Goal: Task Accomplishment & Management: Complete application form

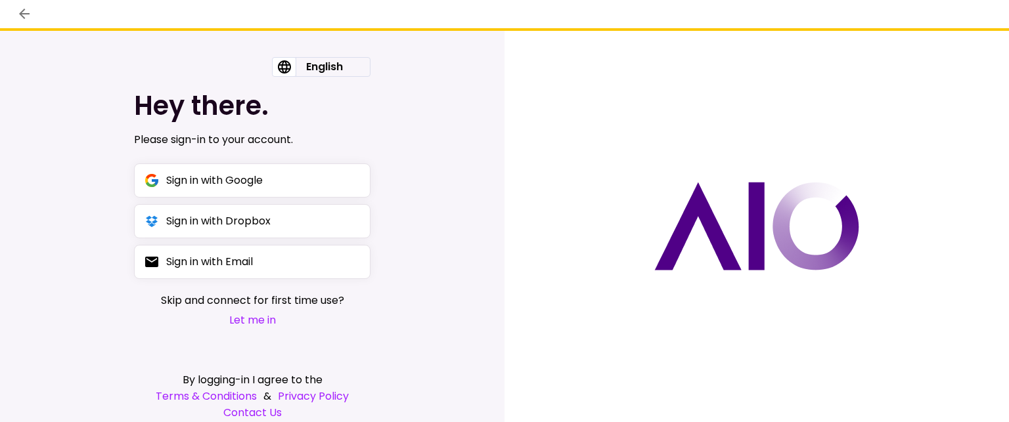
click at [256, 320] on button "Let me in" at bounding box center [252, 320] width 183 height 16
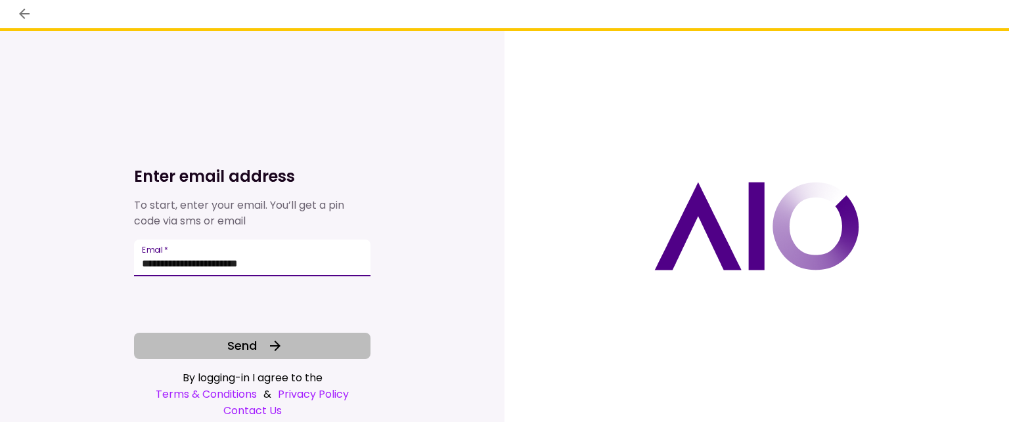
click at [244, 349] on span "Send" at bounding box center [242, 346] width 30 height 18
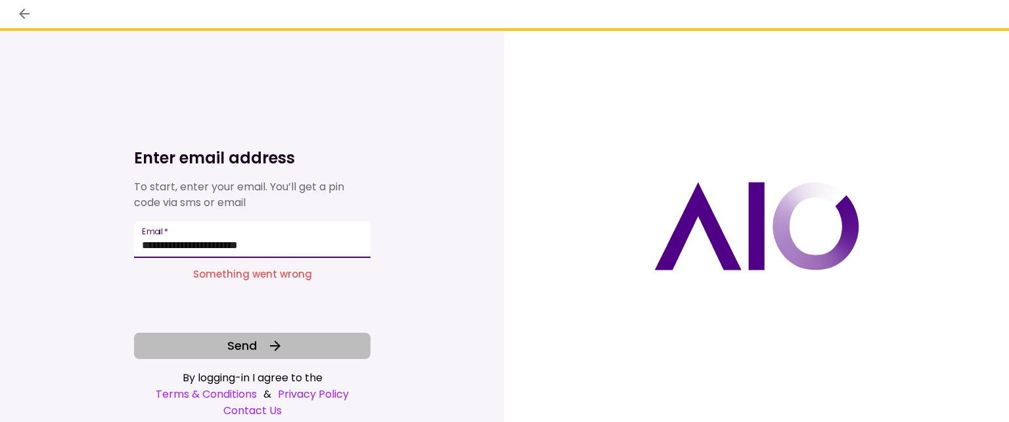
drag, startPoint x: 189, startPoint y: 244, endPoint x: 288, endPoint y: 246, distance: 99.2
click at [288, 246] on input "**********" at bounding box center [252, 239] width 236 height 37
type input "**********"
click at [239, 345] on span "Send" at bounding box center [242, 346] width 30 height 18
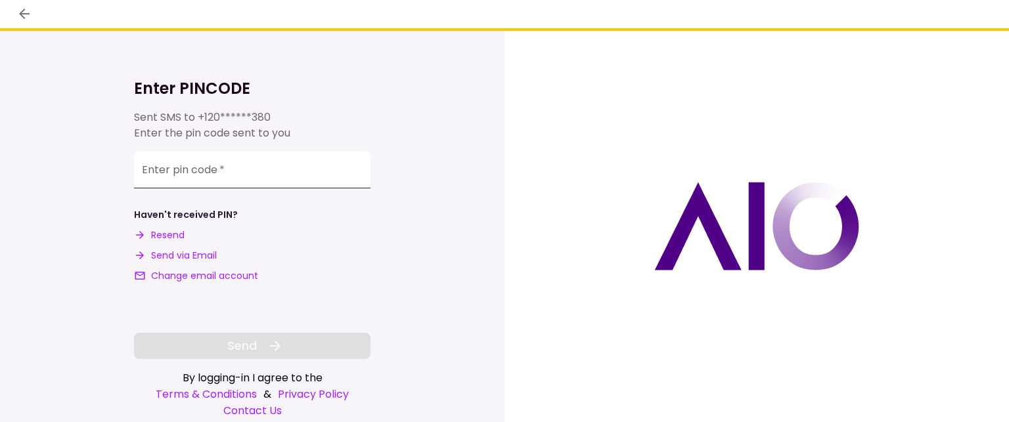
click at [171, 178] on input "**********" at bounding box center [252, 170] width 236 height 37
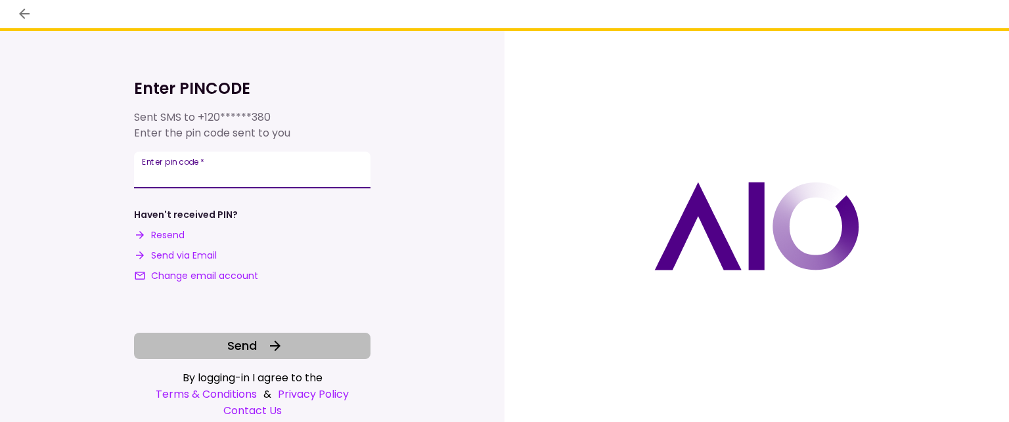
type input "******"
click at [238, 349] on span "Send" at bounding box center [242, 346] width 30 height 18
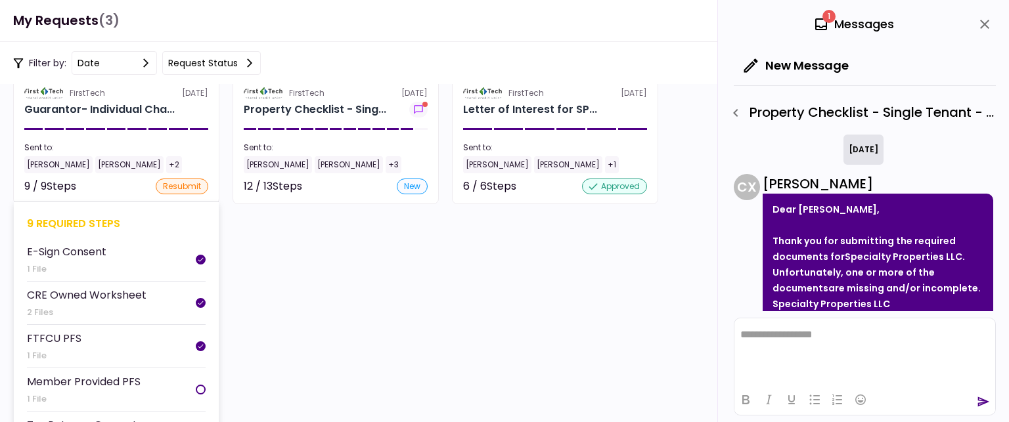
scroll to position [87, 0]
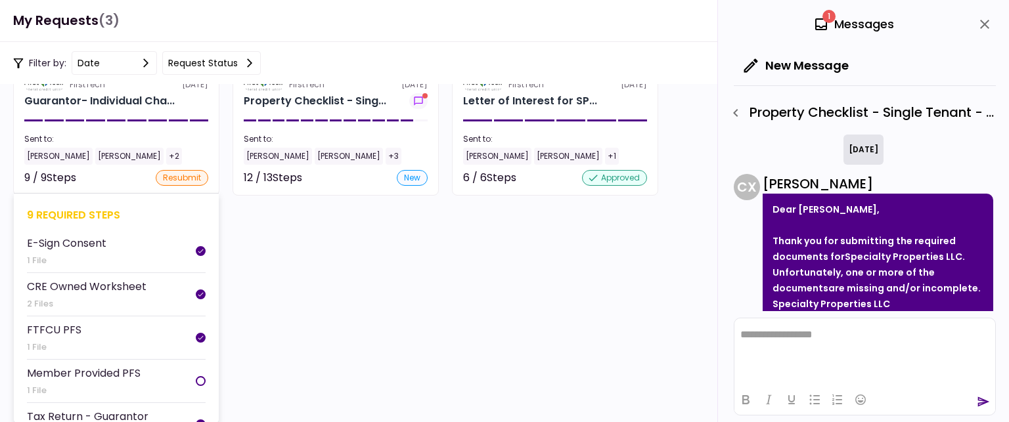
click at [196, 376] on div at bounding box center [201, 381] width 10 height 10
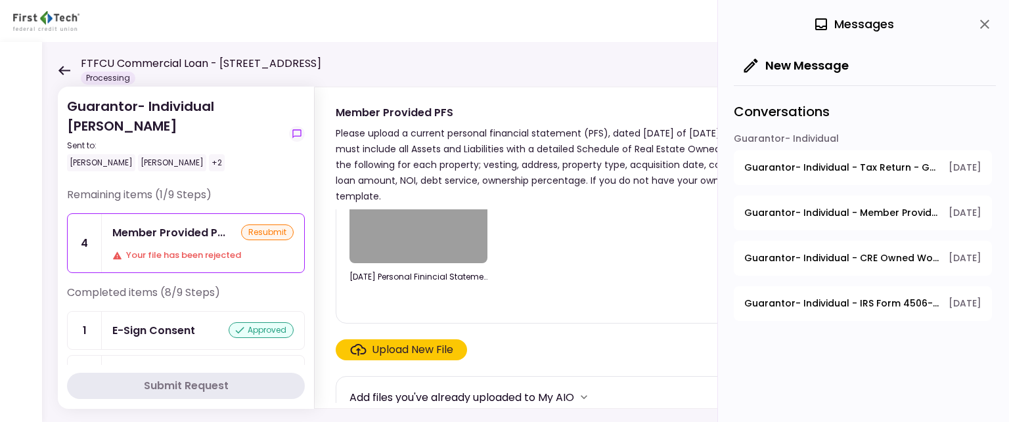
scroll to position [121, 0]
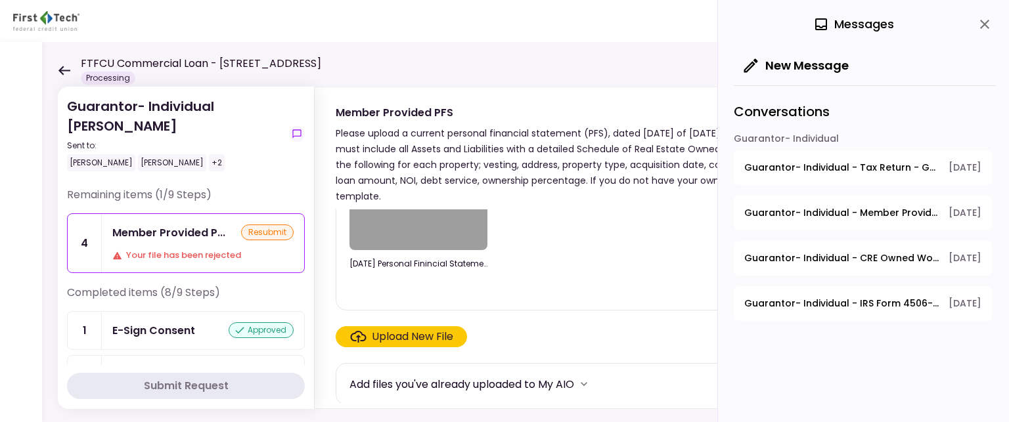
click at [391, 334] on div "Upload New File" at bounding box center [412, 337] width 81 height 16
click at [0, 0] on input "Upload New File" at bounding box center [0, 0] width 0 height 0
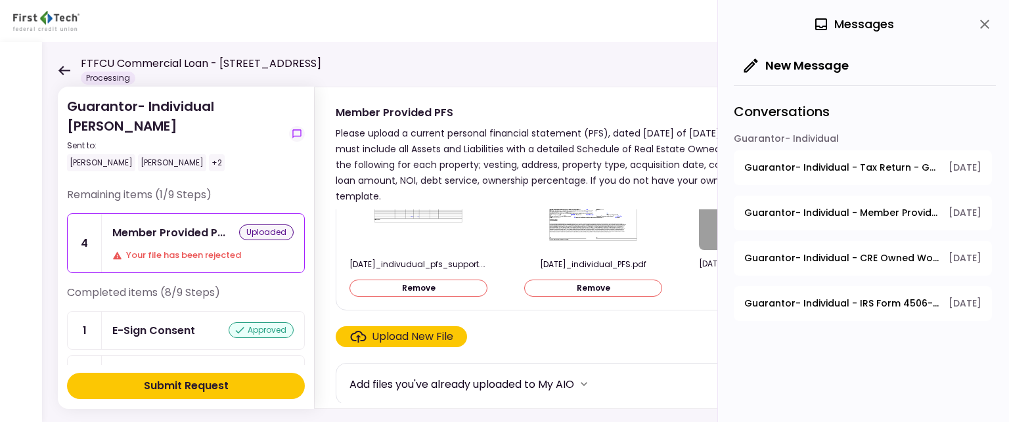
click at [391, 335] on div "Upload New File" at bounding box center [412, 337] width 81 height 16
click at [0, 0] on input "Upload New File" at bounding box center [0, 0] width 0 height 0
click at [165, 385] on div "Submit Request" at bounding box center [186, 386] width 85 height 16
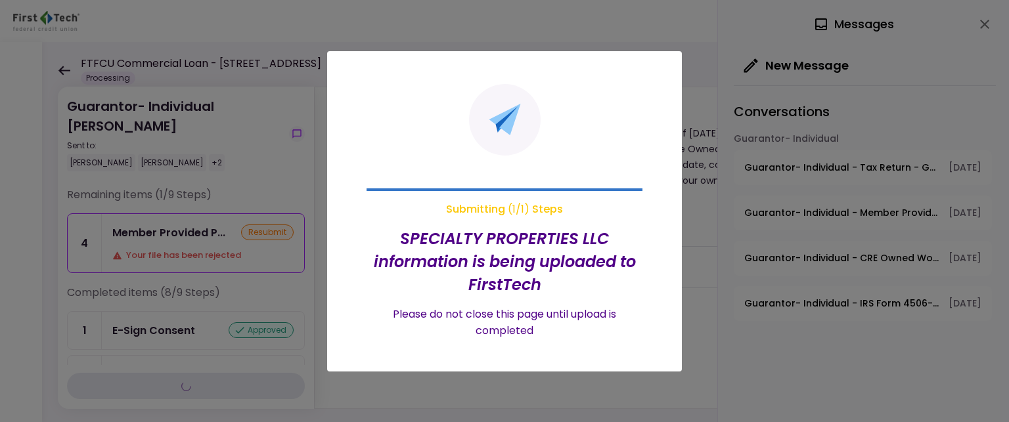
scroll to position [0, 0]
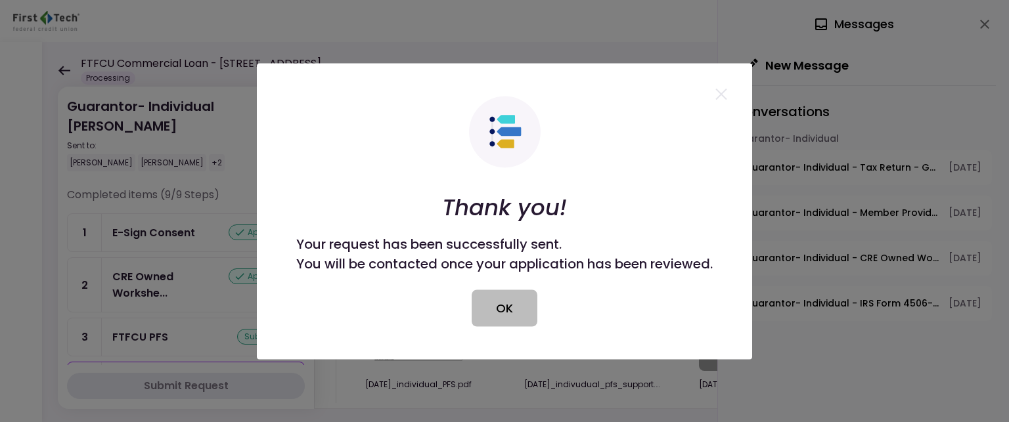
click at [508, 312] on button "OK" at bounding box center [504, 308] width 66 height 37
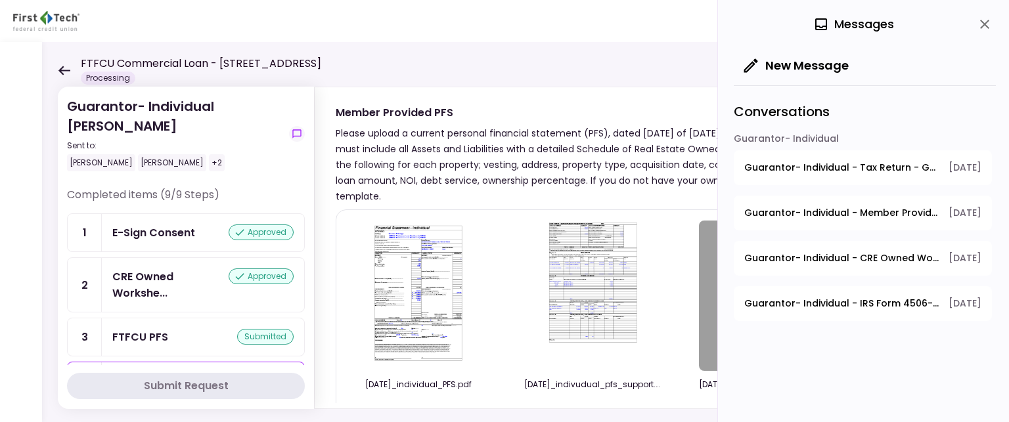
click at [704, 299] on div "xls" at bounding box center [768, 296] width 138 height 150
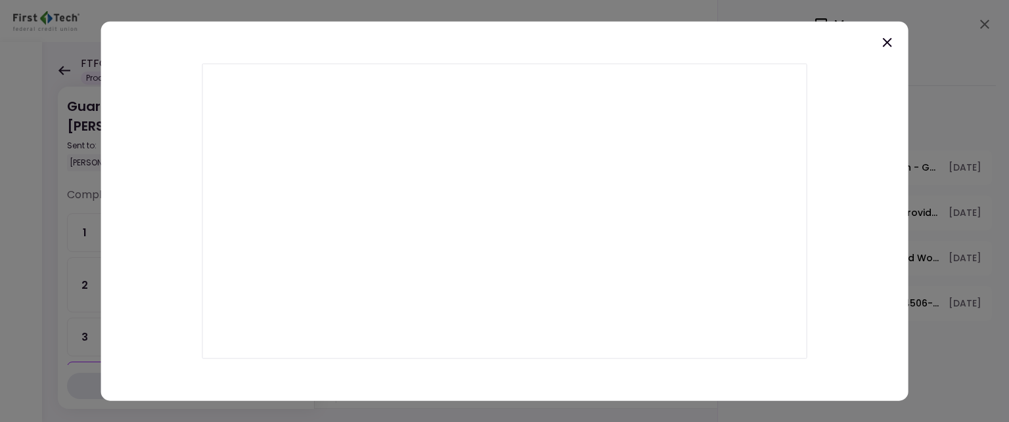
click at [883, 41] on icon at bounding box center [887, 42] width 16 height 16
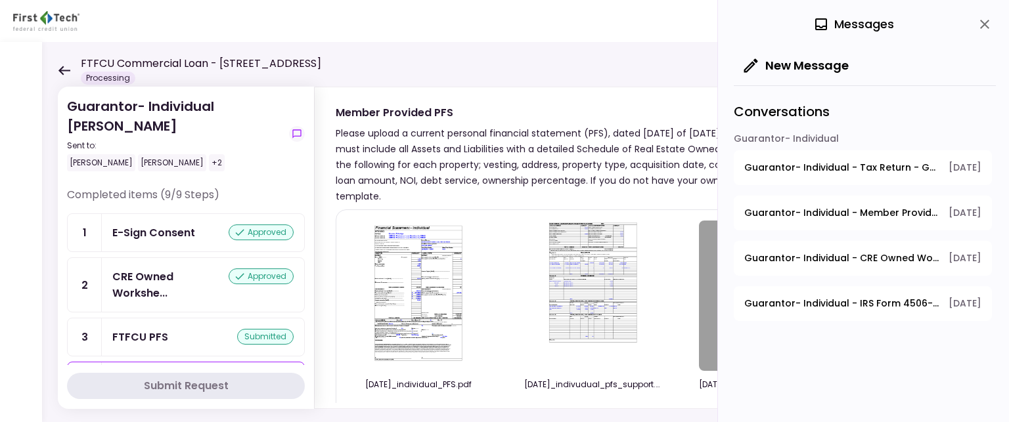
click at [414, 303] on img at bounding box center [417, 296] width 91 height 150
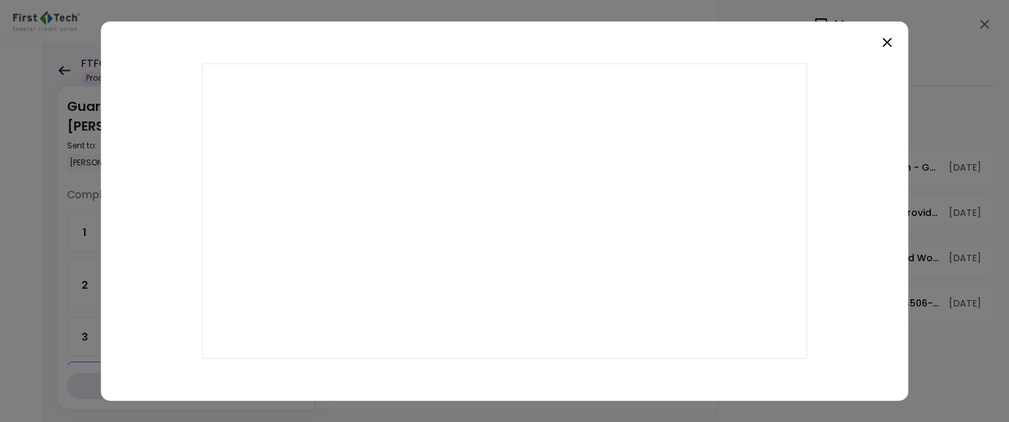
click at [886, 43] on icon at bounding box center [886, 41] width 9 height 9
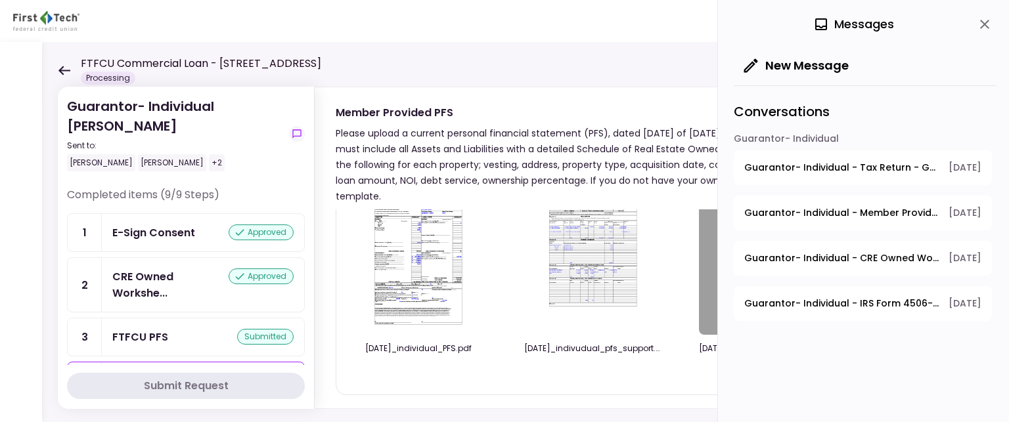
scroll to position [121, 0]
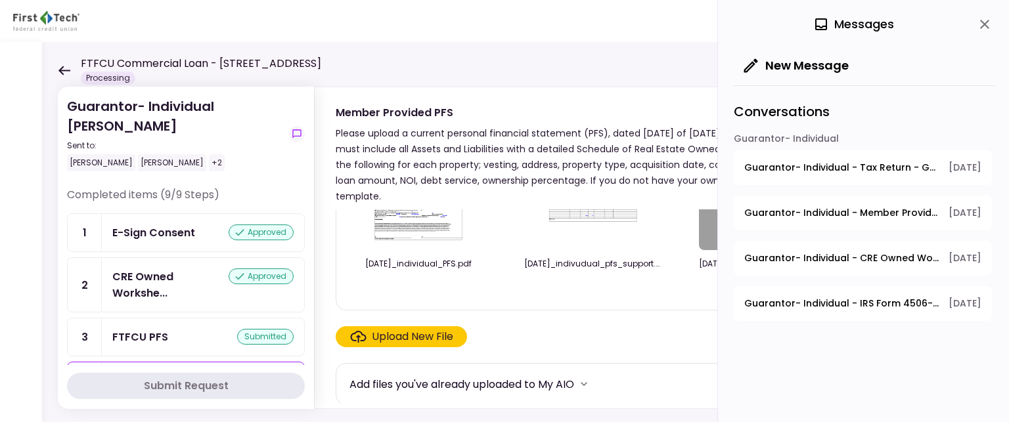
click at [407, 330] on div "Upload New File" at bounding box center [412, 337] width 81 height 16
click at [0, 0] on input "Upload New File" at bounding box center [0, 0] width 0 height 0
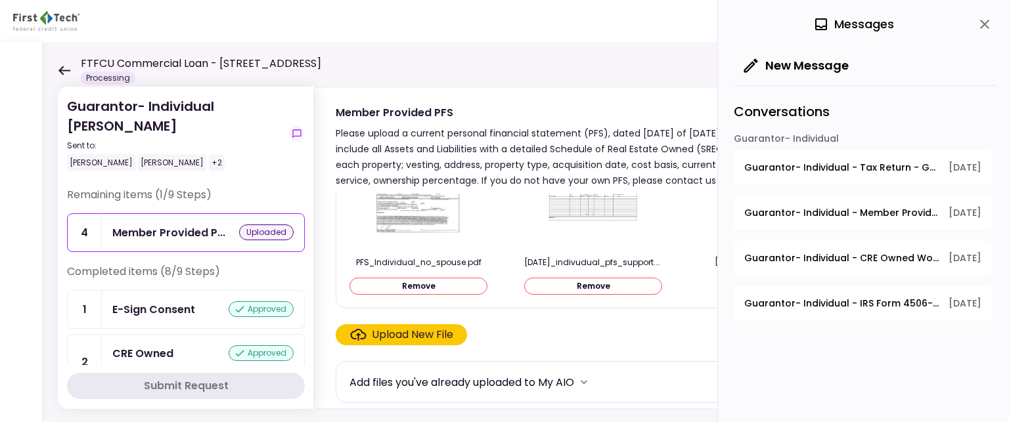
scroll to position [109, 0]
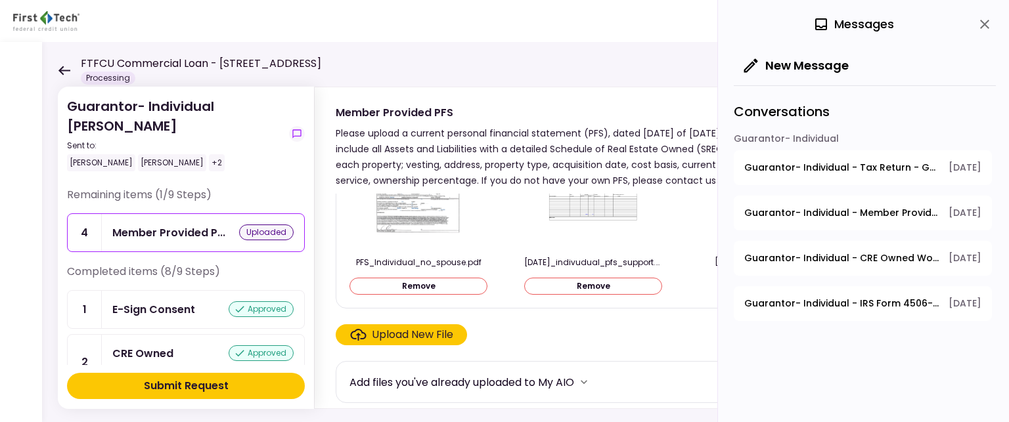
click at [189, 385] on div "Submit Request" at bounding box center [186, 386] width 85 height 16
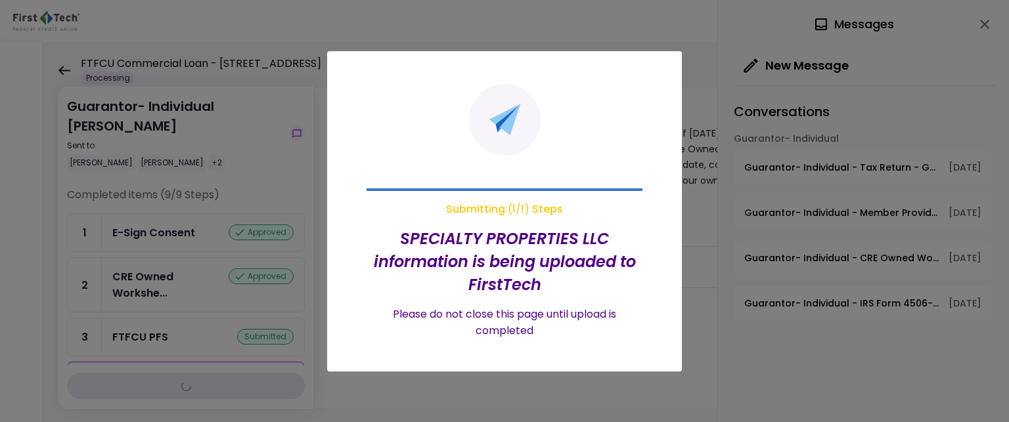
scroll to position [0, 0]
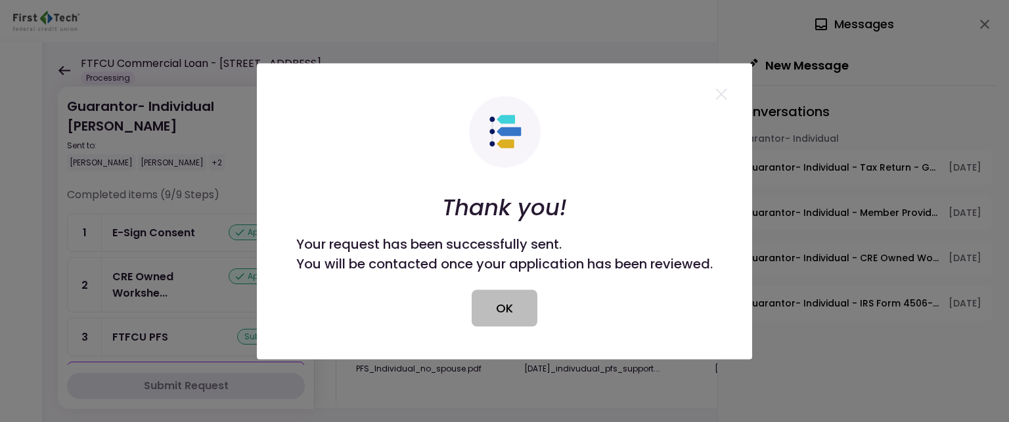
click at [517, 314] on button "OK" at bounding box center [504, 308] width 66 height 37
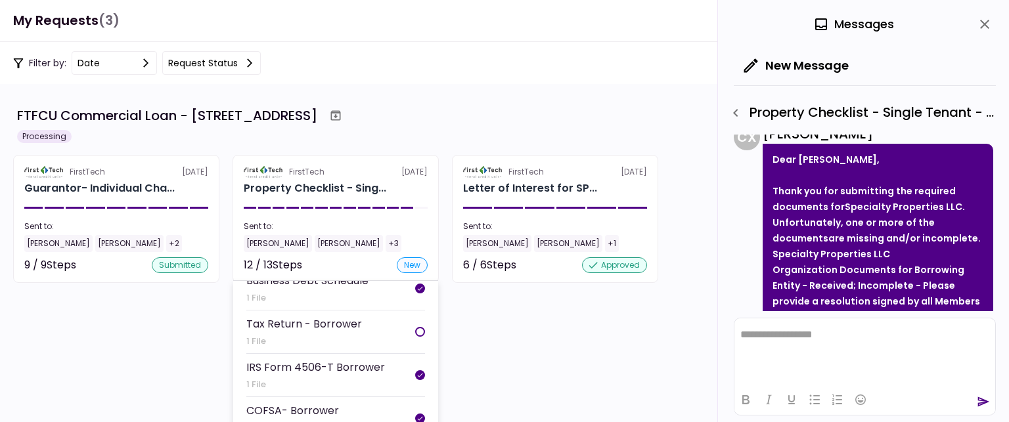
scroll to position [175, 0]
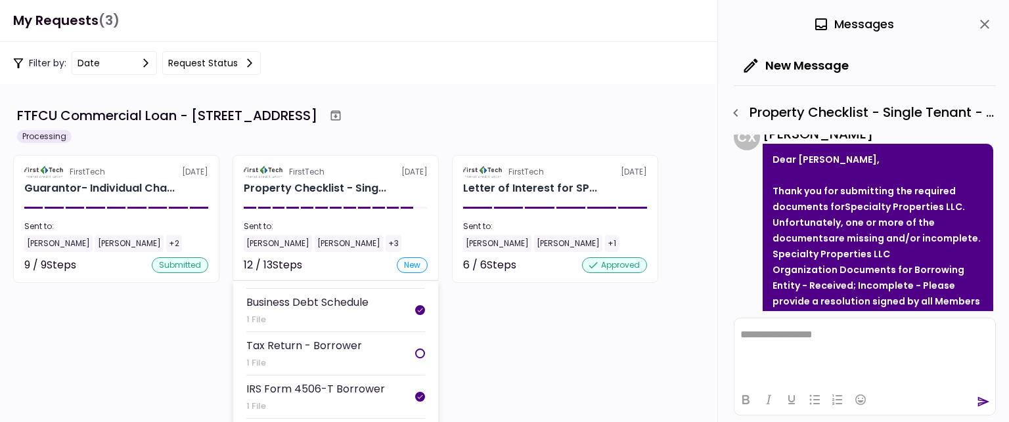
click at [398, 349] on li "Tax Return - Borrower 1 File" at bounding box center [335, 353] width 179 height 43
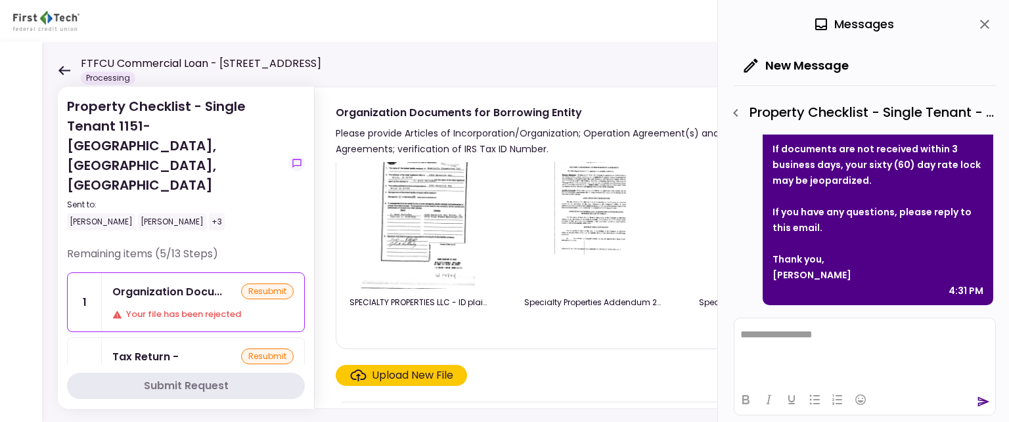
scroll to position [66, 0]
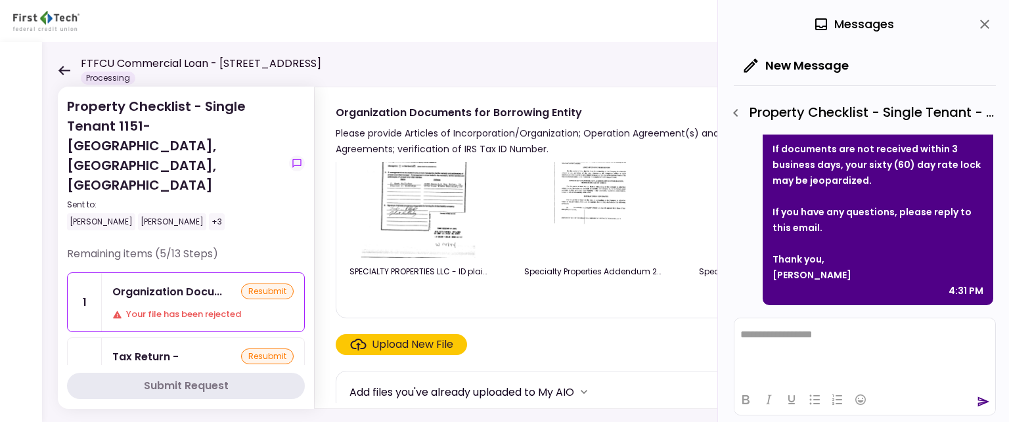
click at [411, 348] on div "Upload New File" at bounding box center [412, 345] width 81 height 16
click at [0, 0] on input "Upload New File" at bounding box center [0, 0] width 0 height 0
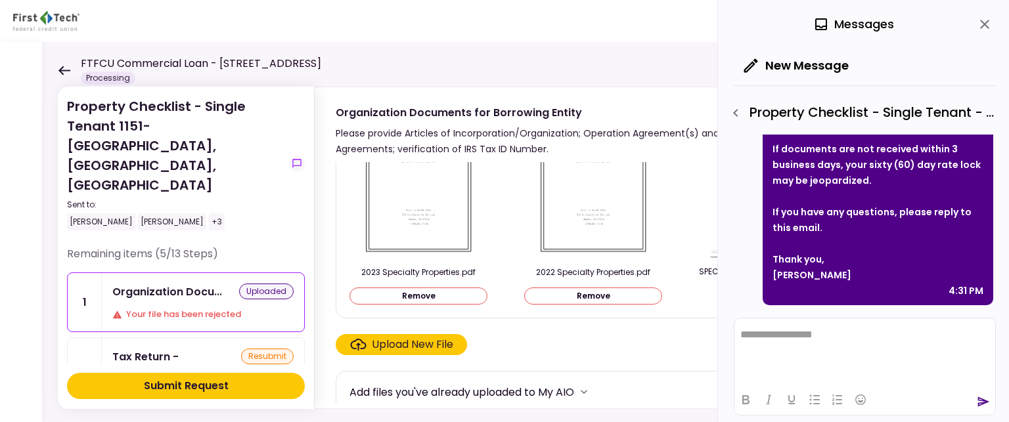
click at [215, 389] on div "Submit Request" at bounding box center [186, 386] width 85 height 16
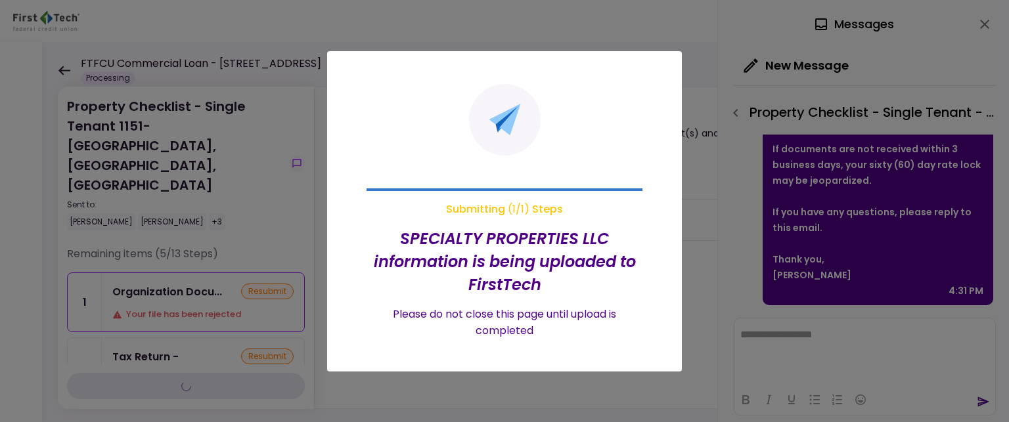
scroll to position [0, 0]
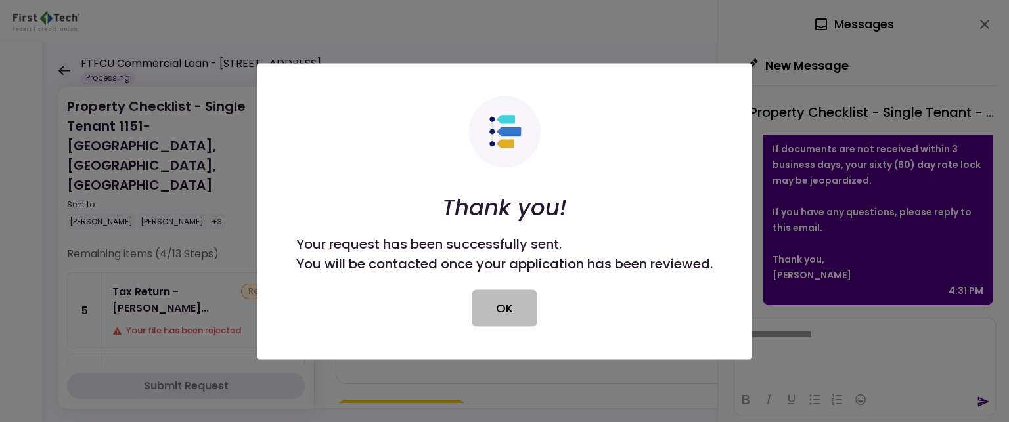
click at [502, 308] on button "OK" at bounding box center [504, 308] width 66 height 37
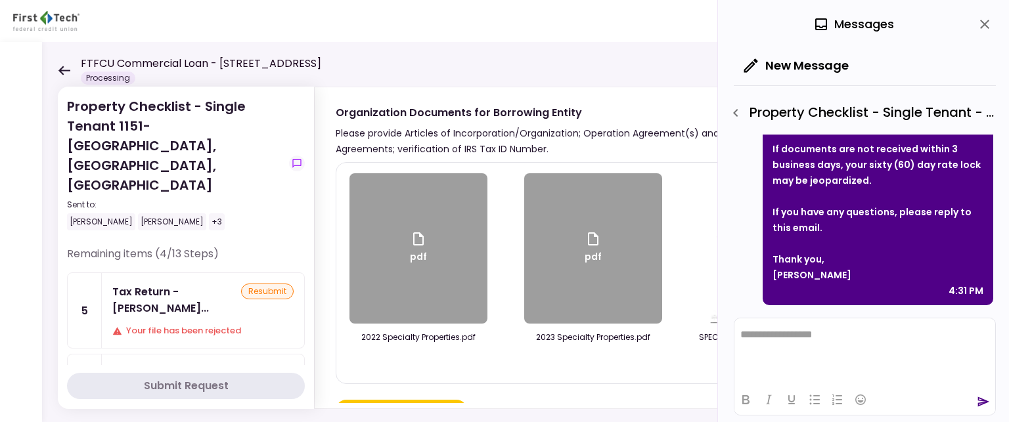
click at [178, 273] on div "Tax Return - Borr... resubmit Your file has been rejected" at bounding box center [203, 310] width 202 height 75
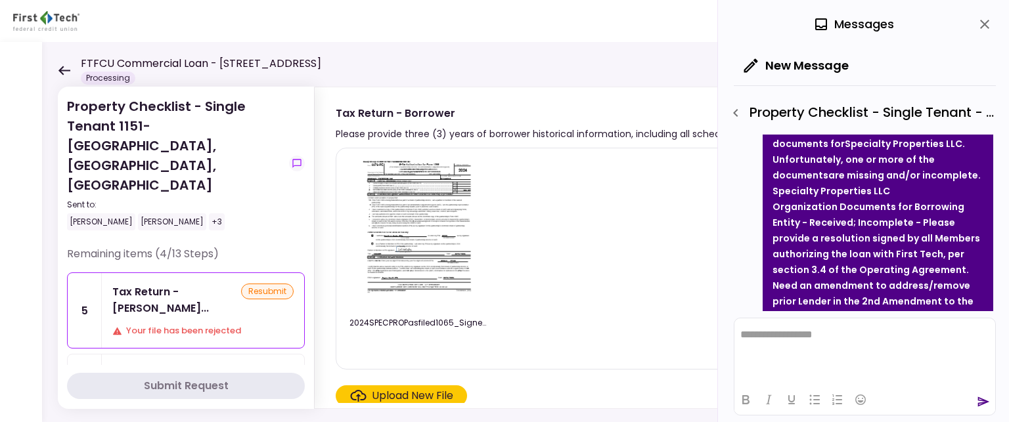
scroll to position [654, 0]
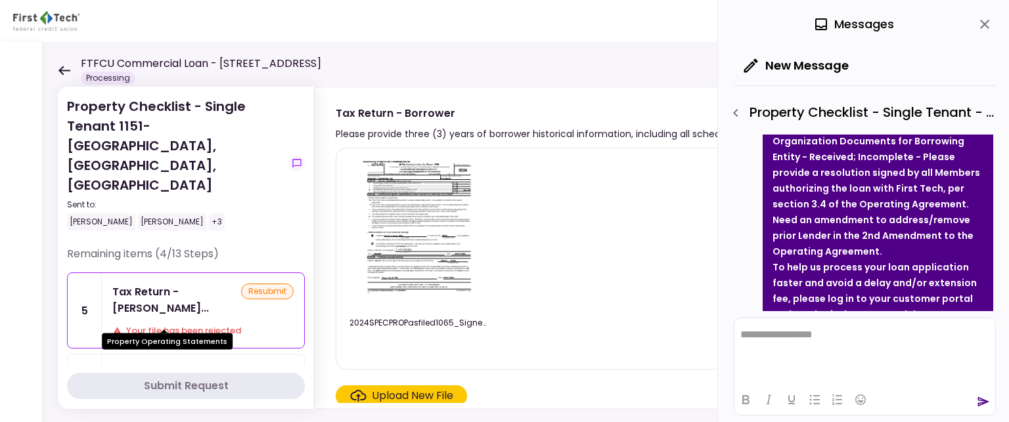
click at [185, 365] on div "Property Operatin..." at bounding box center [165, 373] width 106 height 16
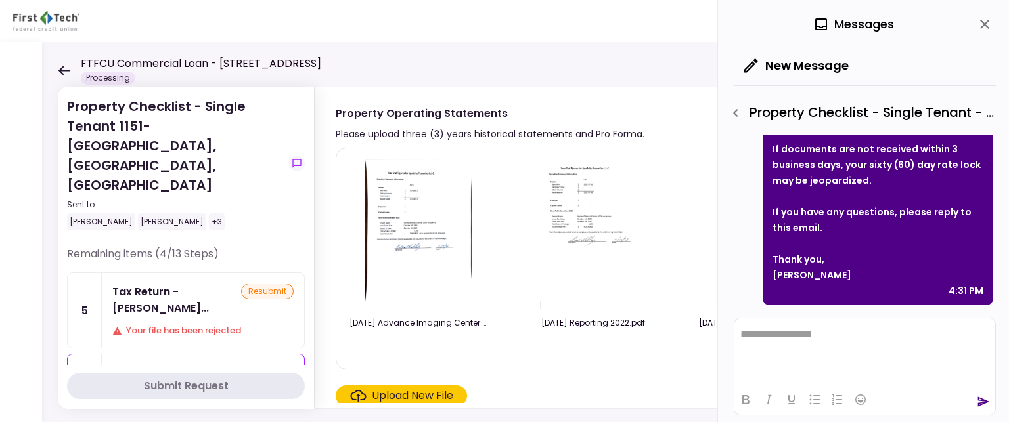
click at [160, 273] on div "Tax Return - Borr... resubmit Your file has been rejected" at bounding box center [203, 310] width 202 height 75
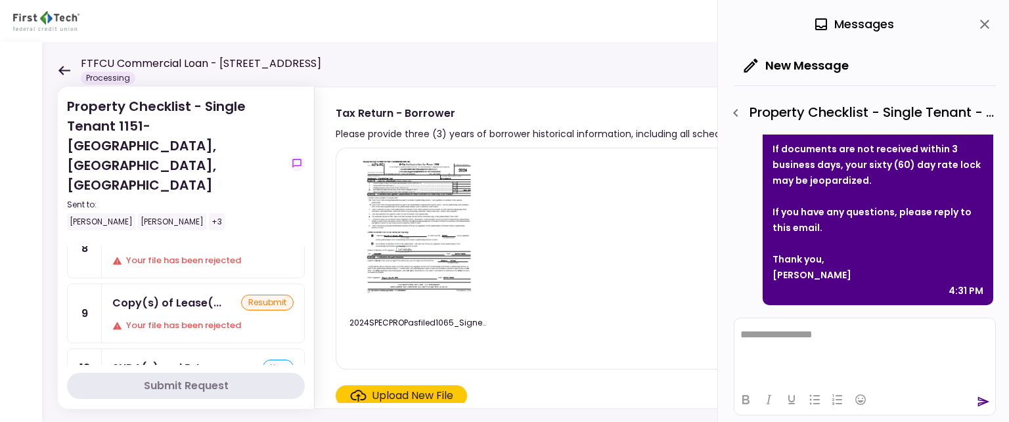
scroll to position [131, 0]
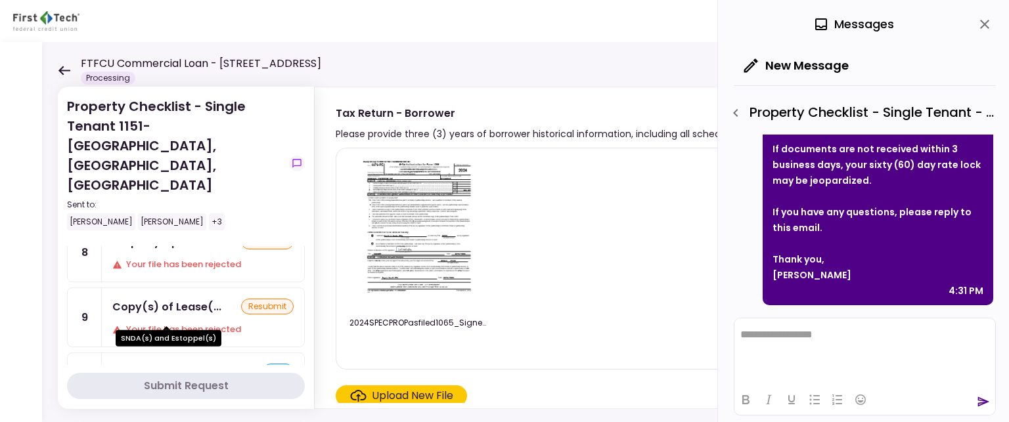
click at [188, 364] on div "SNDA(s) and Estop..." at bounding box center [167, 372] width 110 height 16
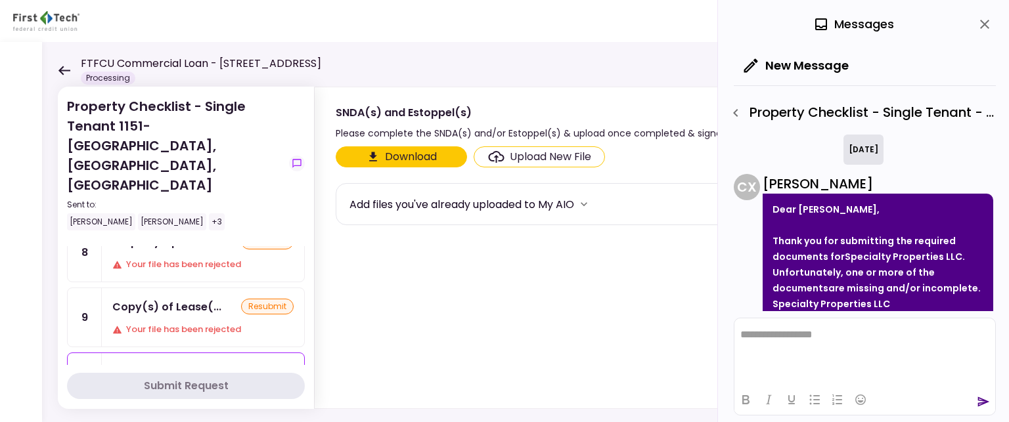
click at [422, 291] on section "Download Upload New File Add files you've already uploaded to My AIO" at bounding box center [648, 274] width 625 height 257
